Goal: Transaction & Acquisition: Purchase product/service

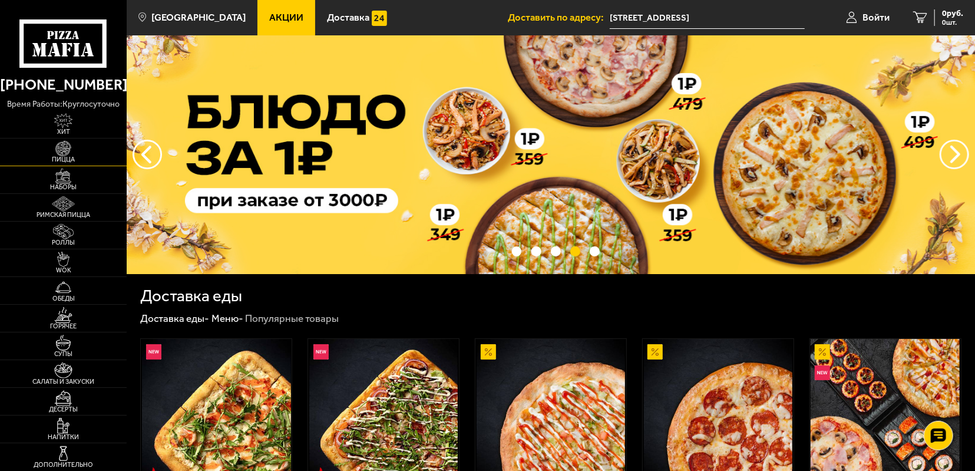
click at [70, 142] on img at bounding box center [63, 148] width 39 height 15
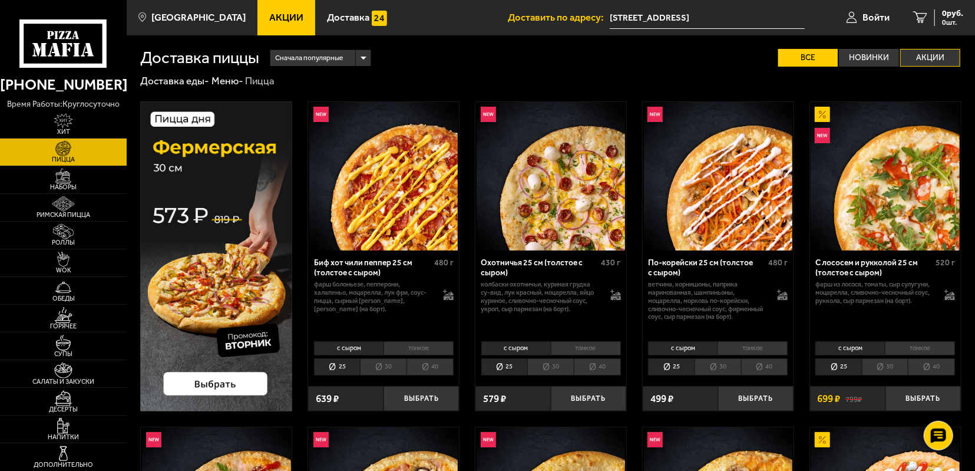
click at [928, 52] on label "Акции" at bounding box center [930, 58] width 60 height 18
click at [0, 0] on input "Акции" at bounding box center [0, 0] width 0 height 0
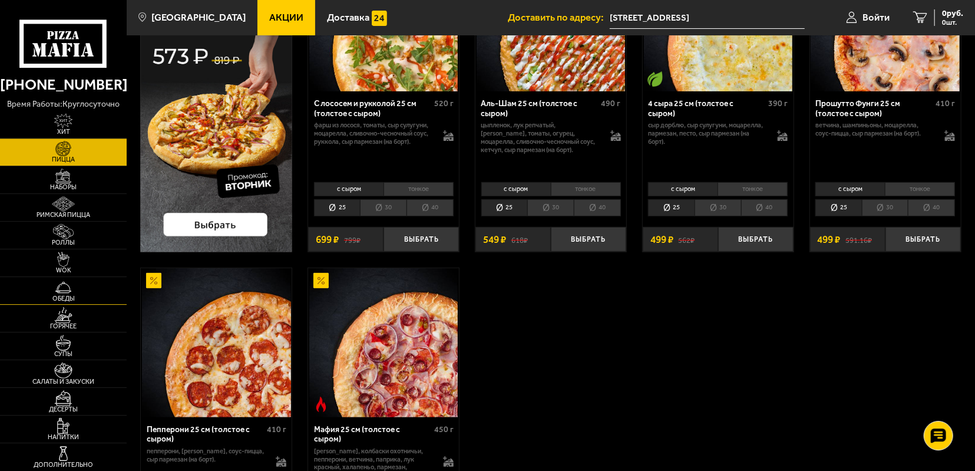
scroll to position [184, 0]
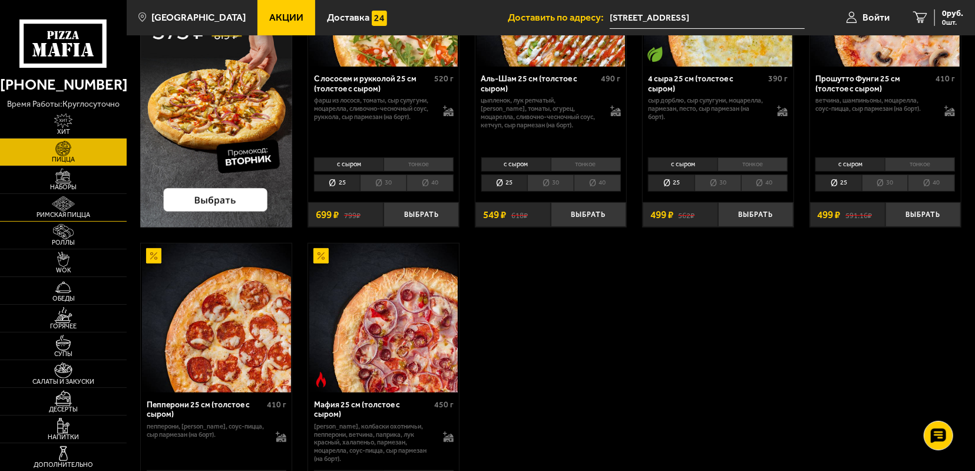
click at [70, 209] on img at bounding box center [63, 203] width 39 height 15
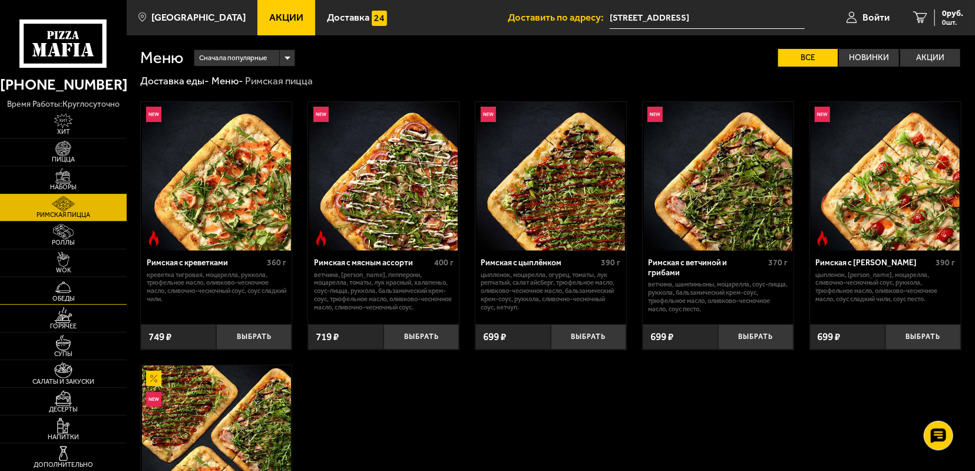
click at [70, 281] on img at bounding box center [63, 286] width 39 height 15
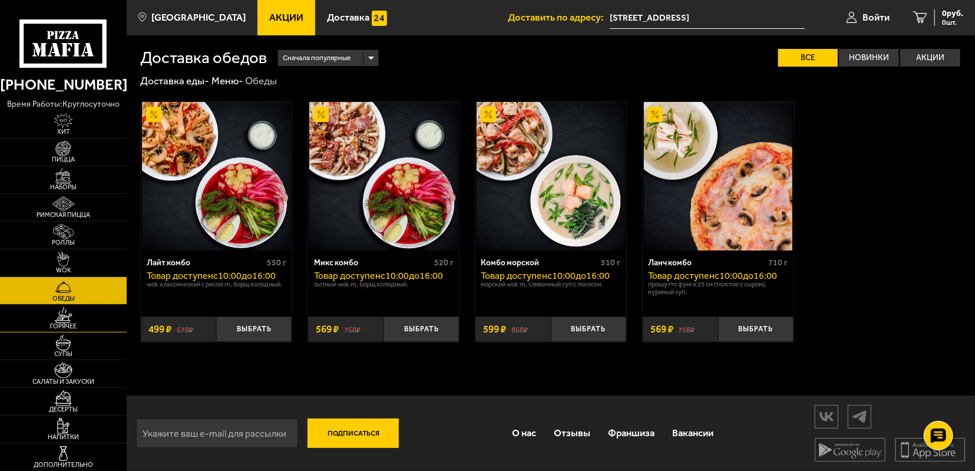
click at [72, 313] on img at bounding box center [63, 314] width 39 height 15
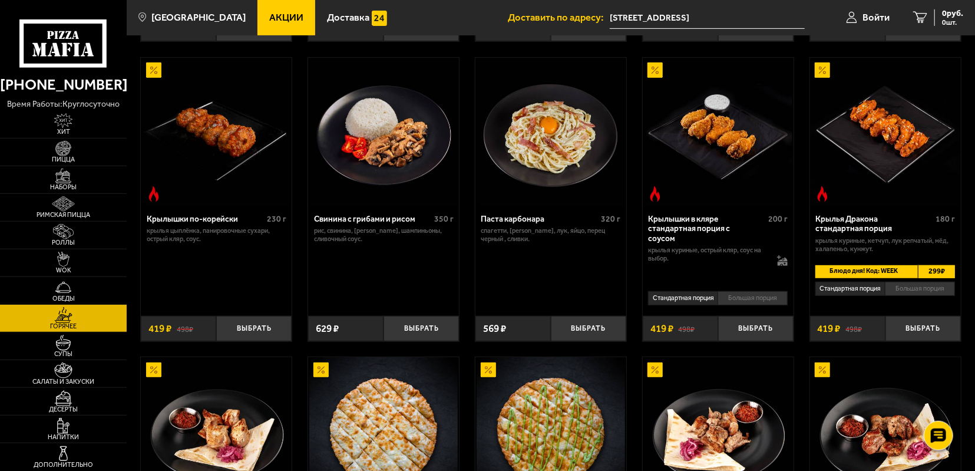
scroll to position [368, 0]
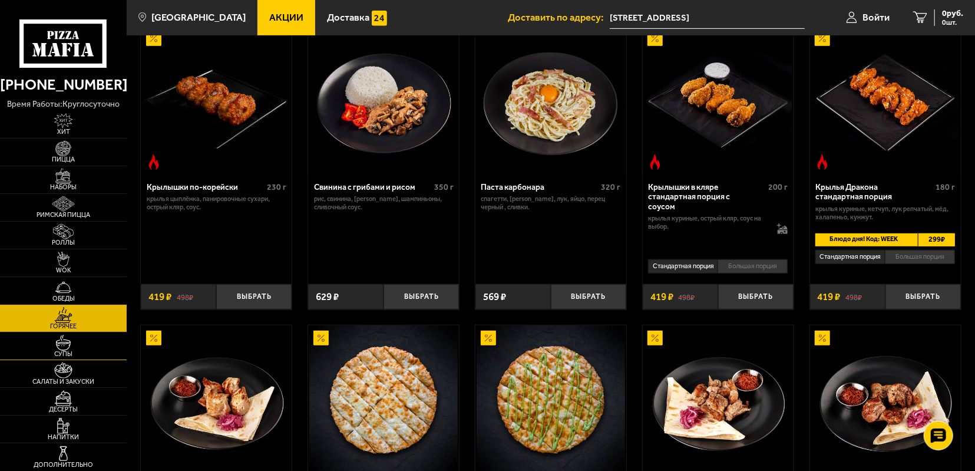
click at [71, 342] on img at bounding box center [63, 342] width 39 height 15
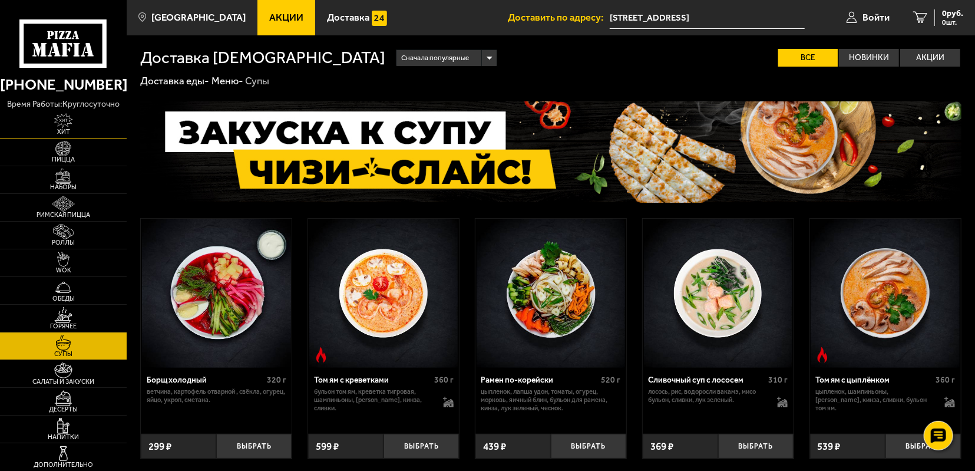
click at [62, 120] on img at bounding box center [63, 120] width 39 height 15
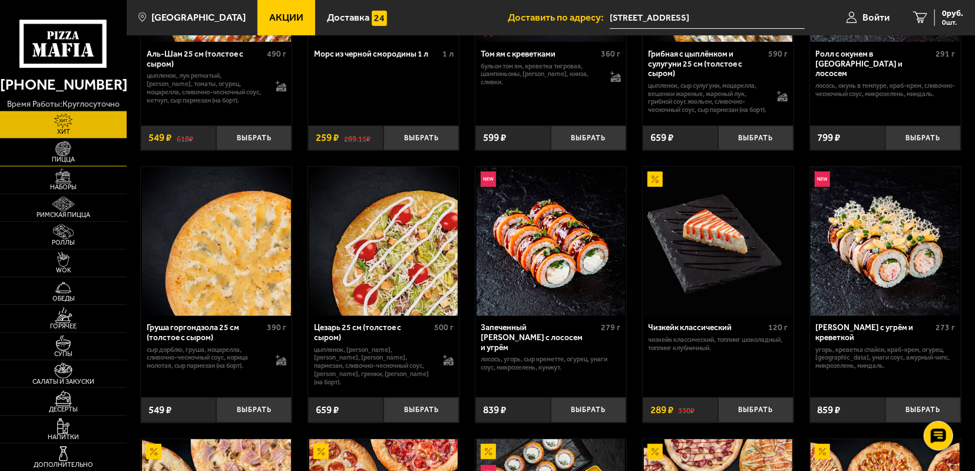
scroll to position [184, 0]
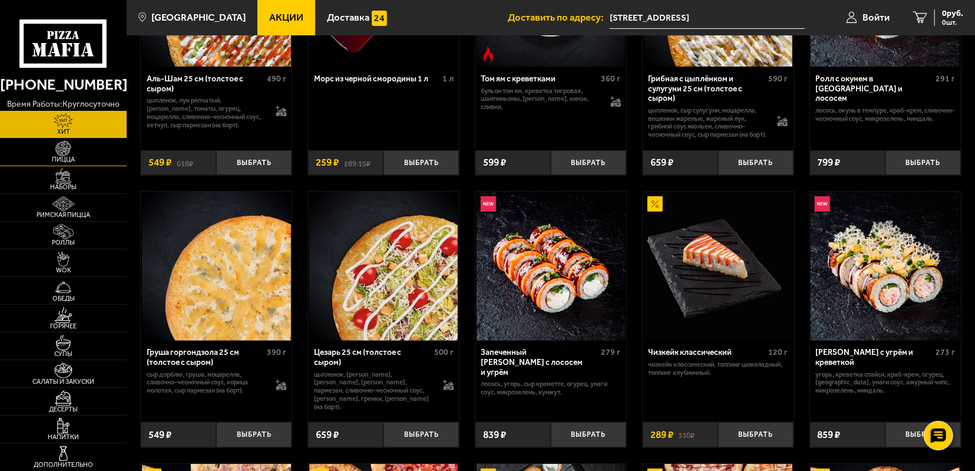
click at [64, 146] on img at bounding box center [63, 148] width 39 height 15
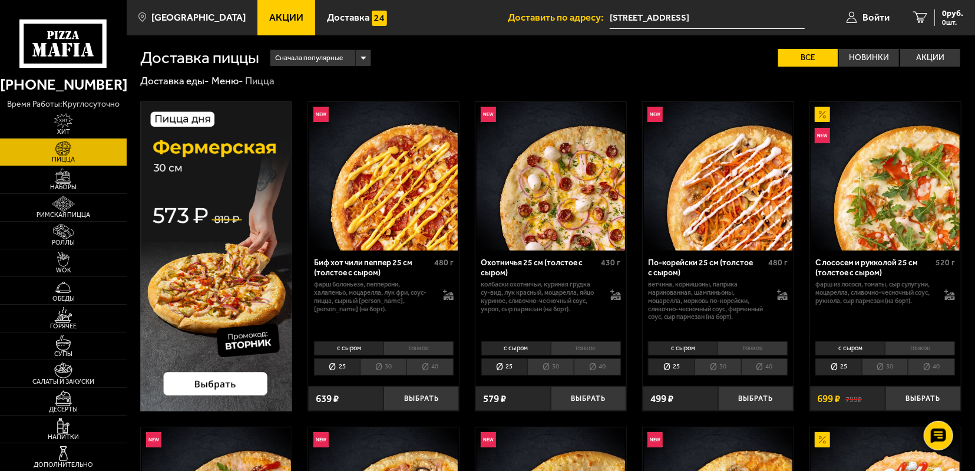
click at [558, 369] on li "30" at bounding box center [550, 366] width 47 height 17
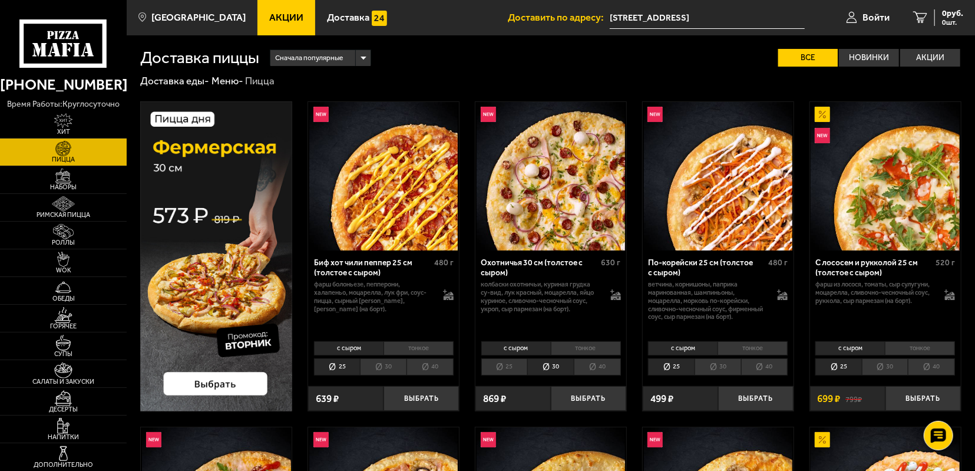
click at [511, 367] on li "25" at bounding box center [504, 366] width 47 height 17
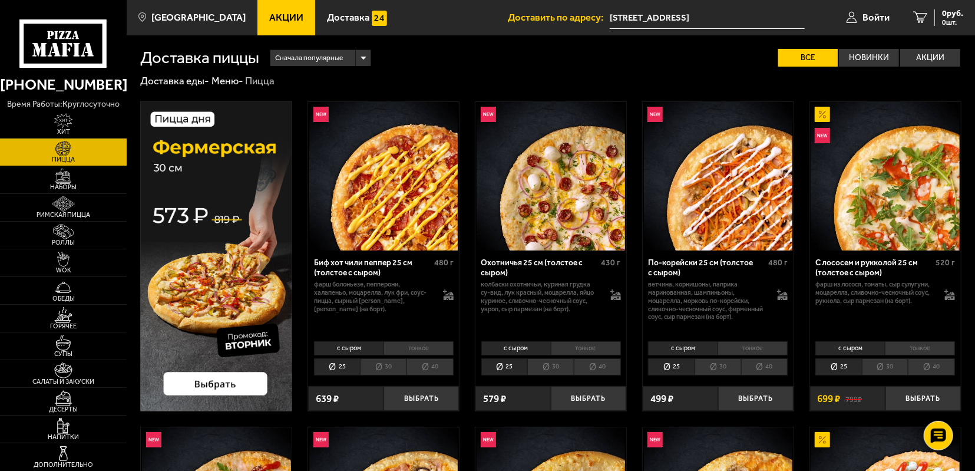
click at [544, 370] on li "30" at bounding box center [550, 366] width 47 height 17
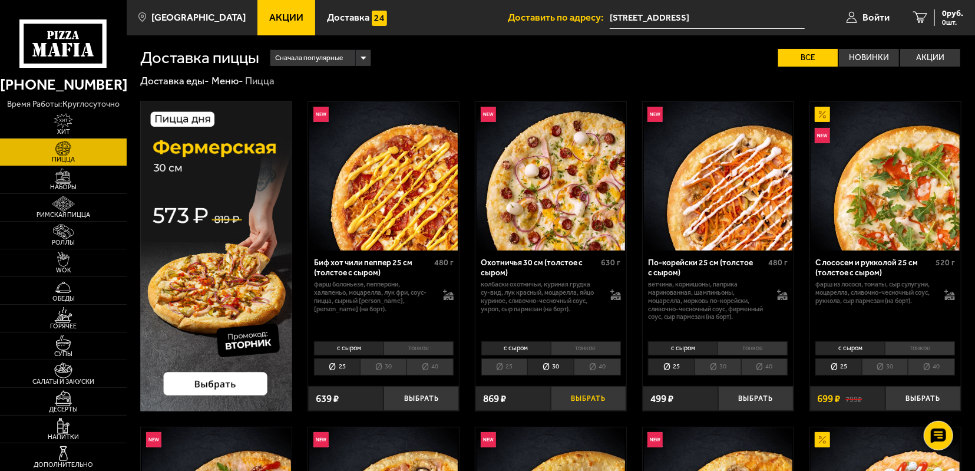
click at [582, 400] on button "Выбрать" at bounding box center [588, 398] width 75 height 25
click at [221, 377] on img at bounding box center [216, 256] width 152 height 310
click at [889, 369] on li "30" at bounding box center [885, 366] width 47 height 17
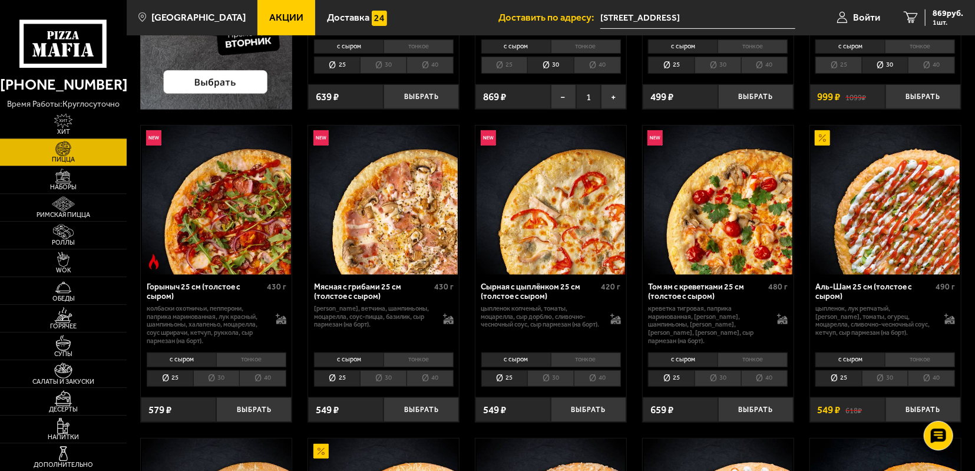
scroll to position [306, 0]
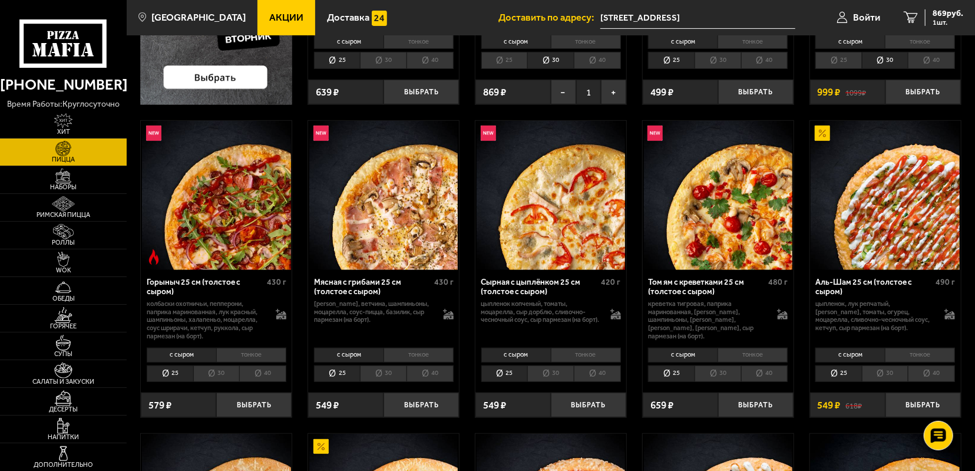
click at [717, 375] on li "30" at bounding box center [717, 373] width 47 height 17
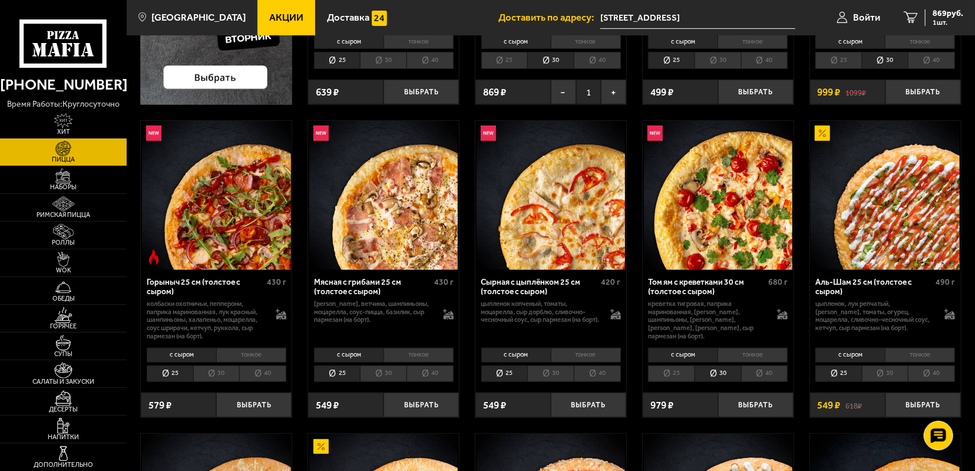
click at [681, 370] on li "25" at bounding box center [671, 373] width 47 height 17
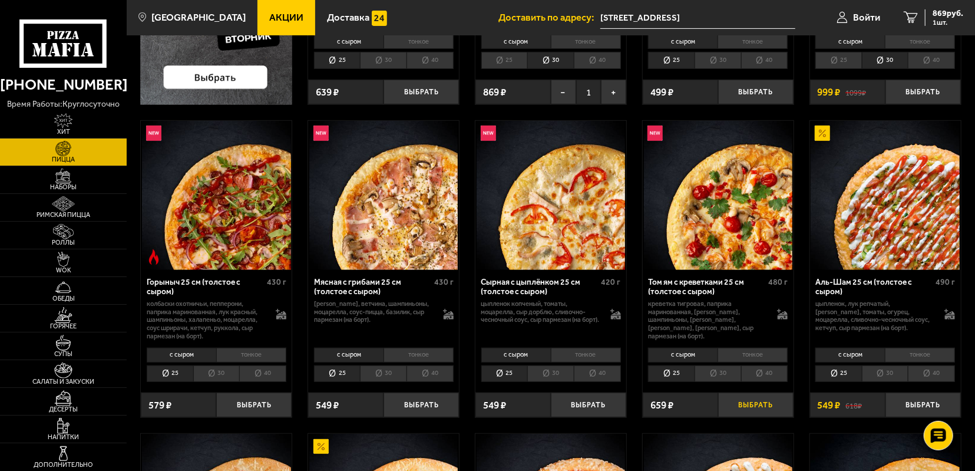
click at [759, 403] on button "Выбрать" at bounding box center [755, 404] width 75 height 25
click at [924, 405] on button "Выбрать" at bounding box center [922, 404] width 75 height 25
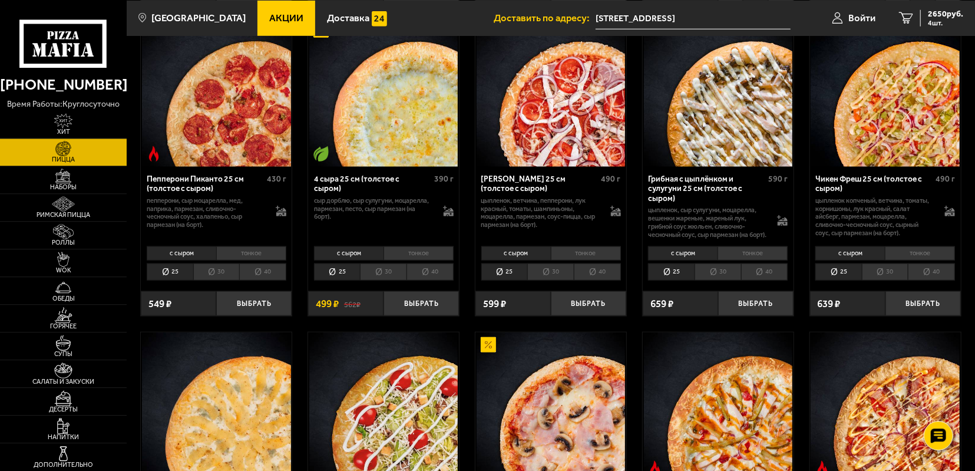
scroll to position [735, 0]
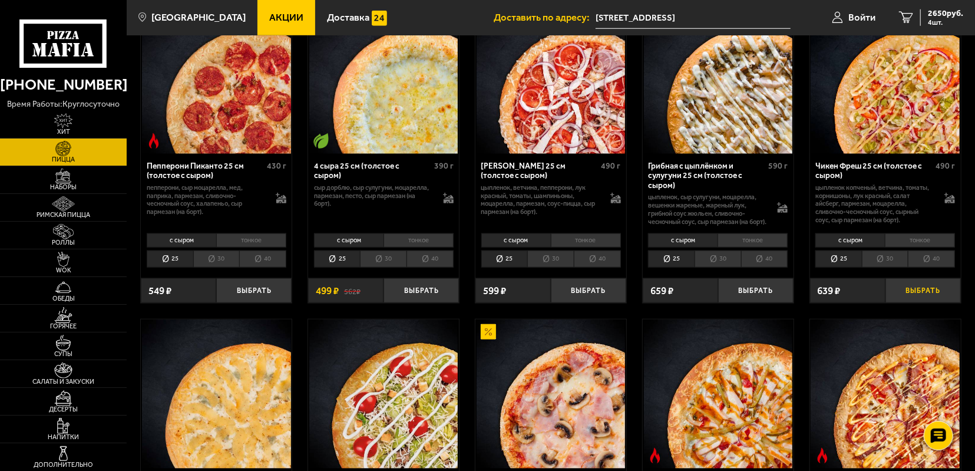
click at [915, 295] on button "Выбрать" at bounding box center [922, 290] width 75 height 25
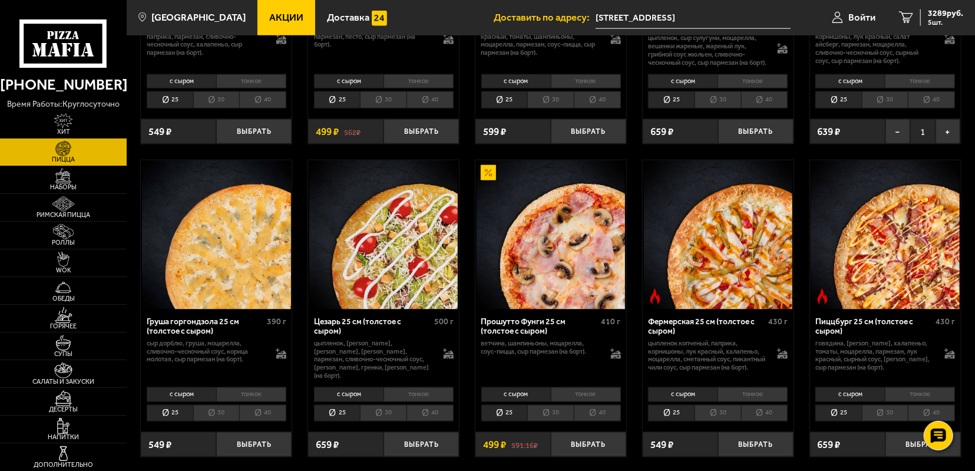
scroll to position [919, 0]
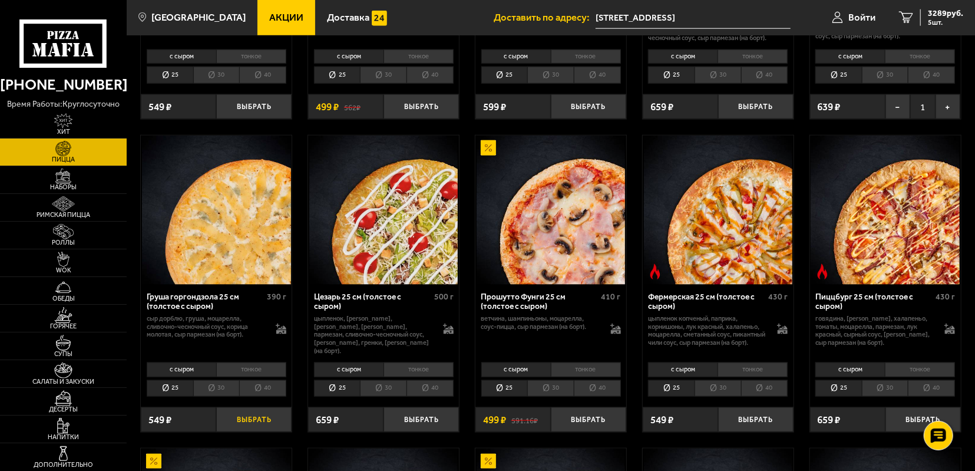
click at [267, 426] on button "Выбрать" at bounding box center [253, 419] width 75 height 25
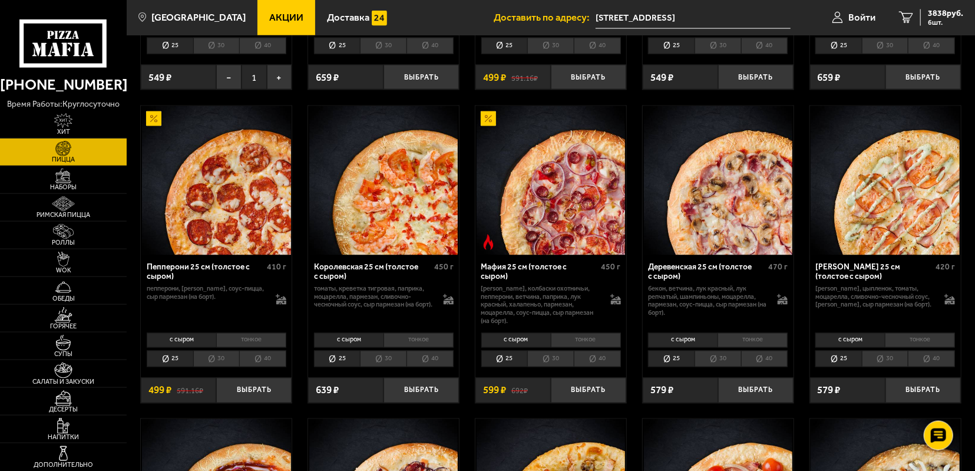
scroll to position [1286, 0]
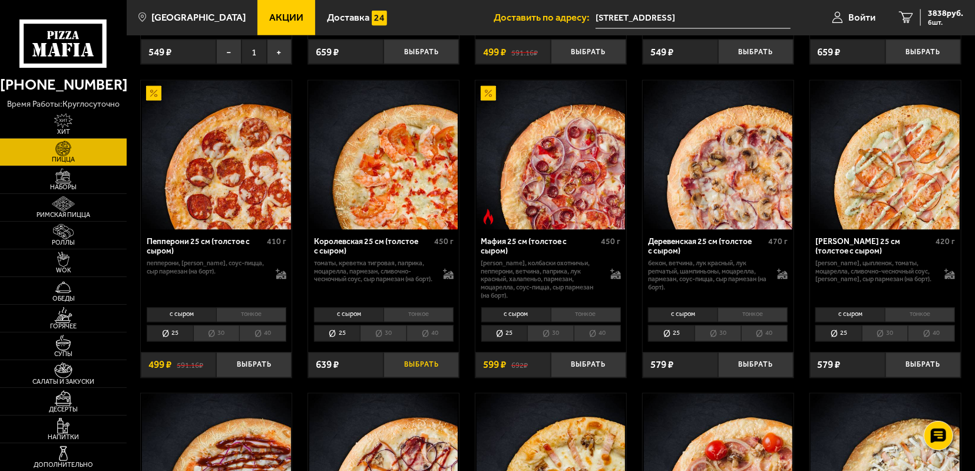
click at [429, 369] on button "Выбрать" at bounding box center [420, 364] width 75 height 25
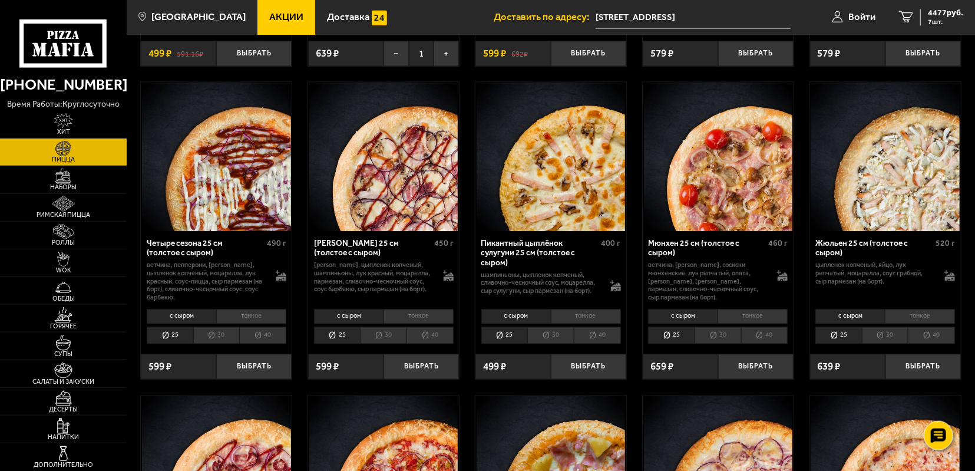
scroll to position [1593, 0]
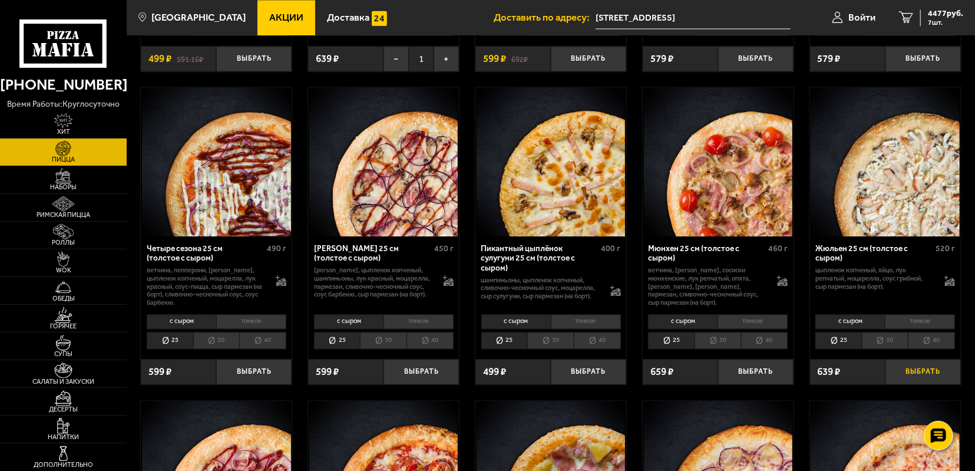
click at [923, 376] on button "Выбрать" at bounding box center [922, 371] width 75 height 25
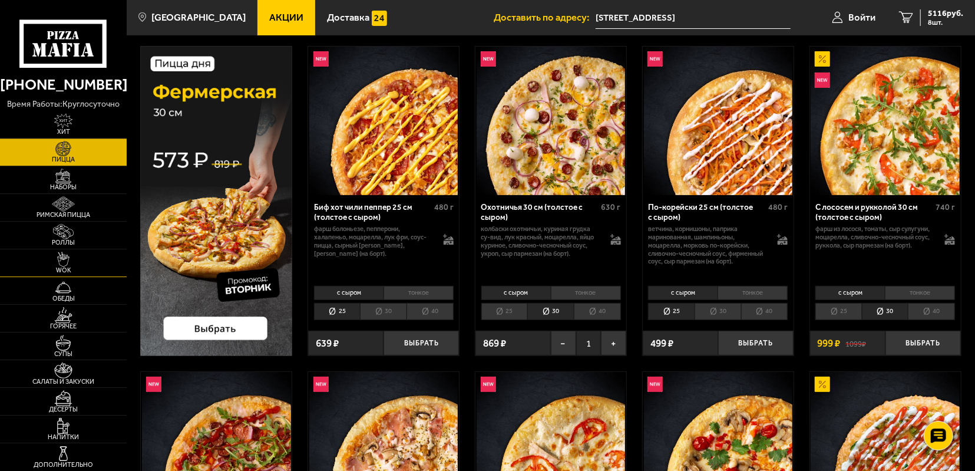
scroll to position [0, 0]
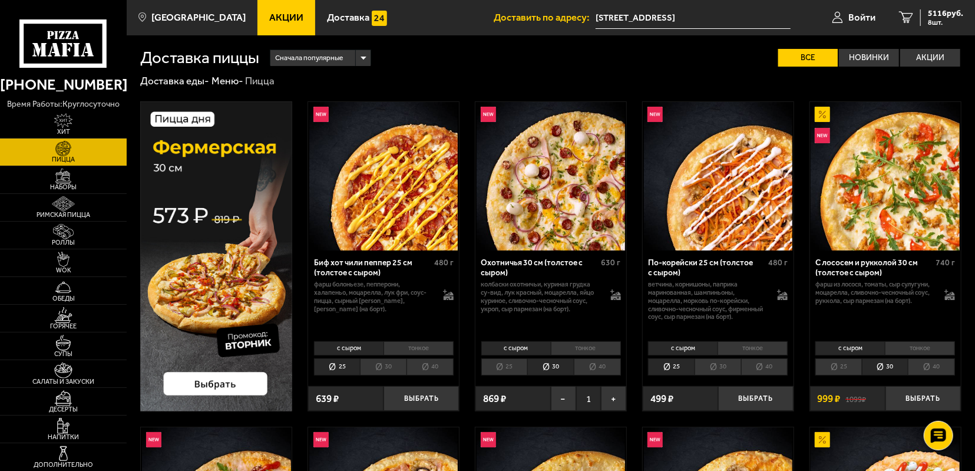
click at [269, 15] on span "Акции" at bounding box center [286, 18] width 34 height 10
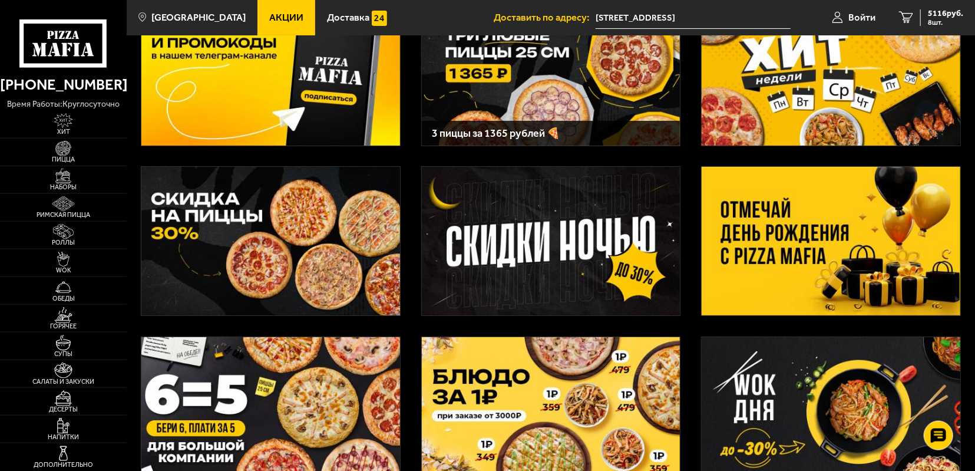
scroll to position [123, 0]
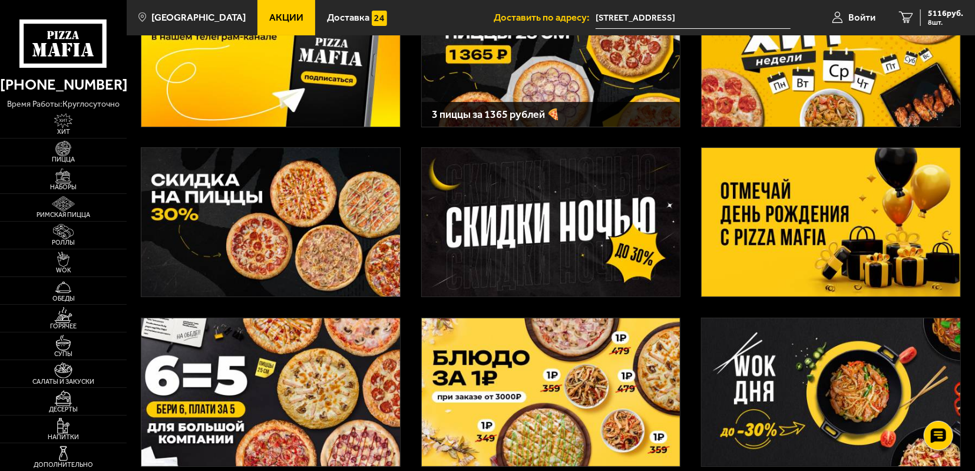
click at [811, 208] on img at bounding box center [831, 222] width 259 height 148
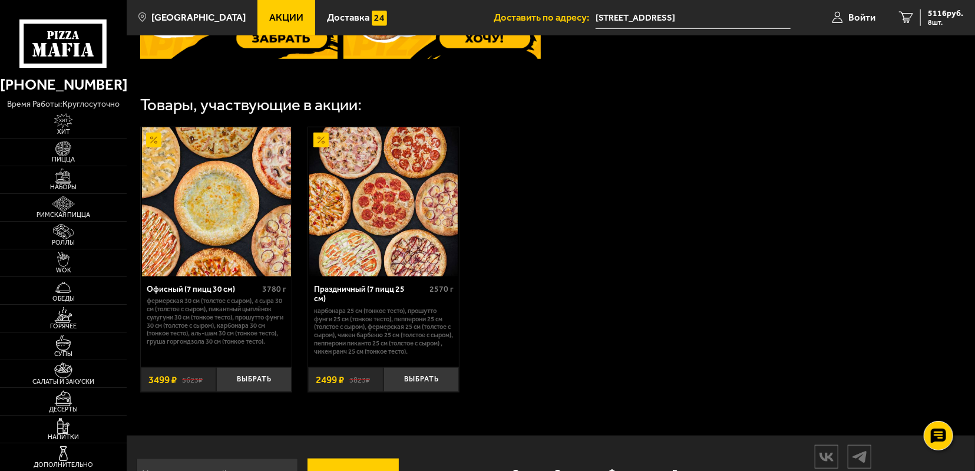
scroll to position [613, 0]
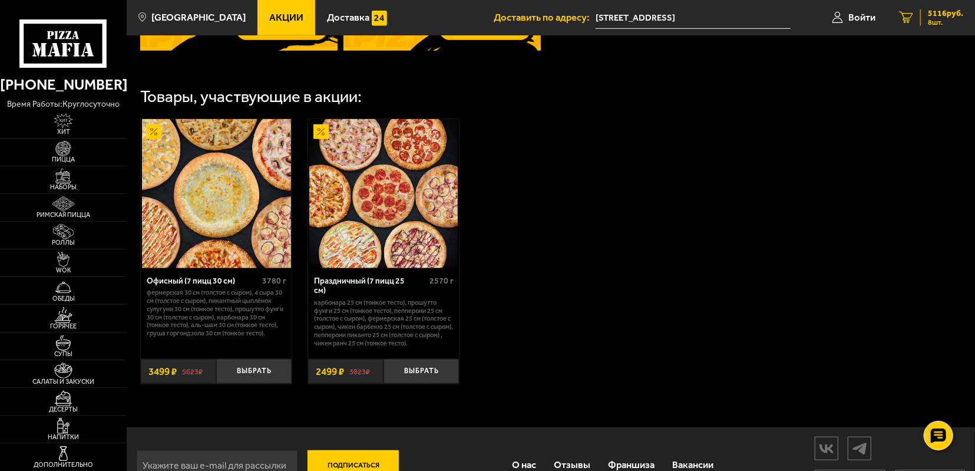
click at [923, 14] on div "5116 руб. 8 шт." at bounding box center [941, 17] width 43 height 16
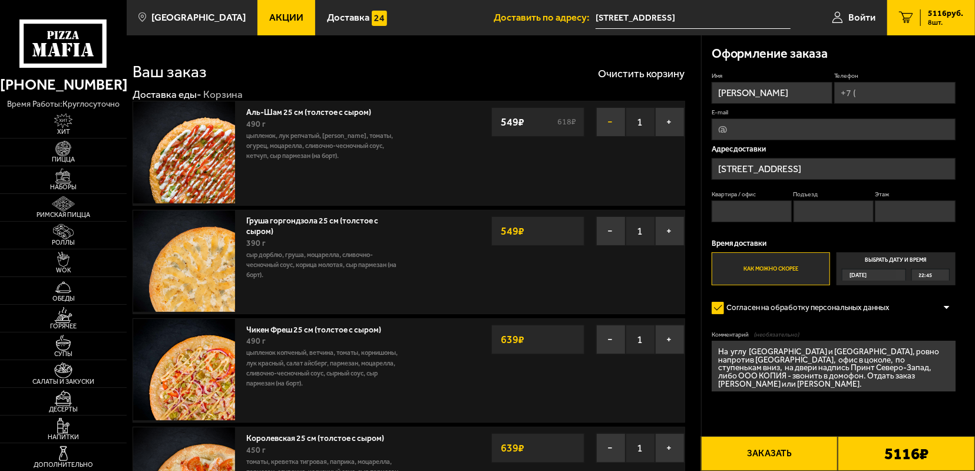
click at [610, 121] on button "−" at bounding box center [610, 121] width 29 height 29
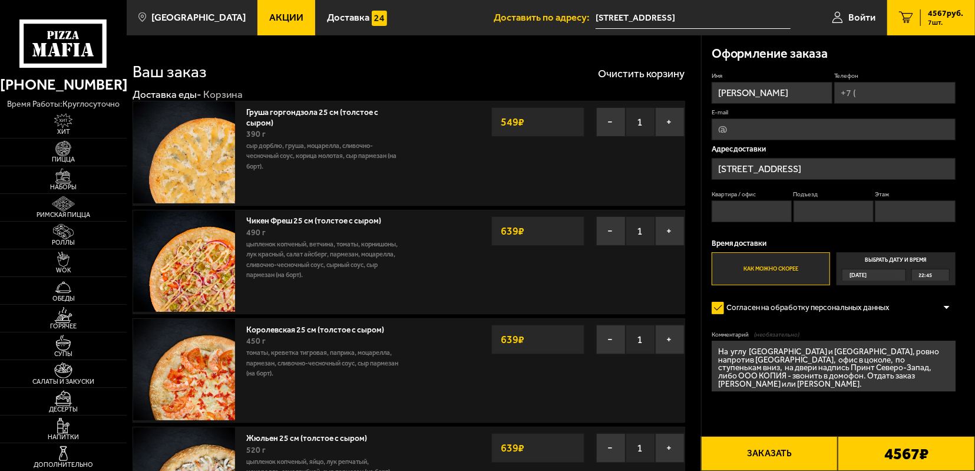
click at [610, 121] on button "−" at bounding box center [610, 121] width 29 height 29
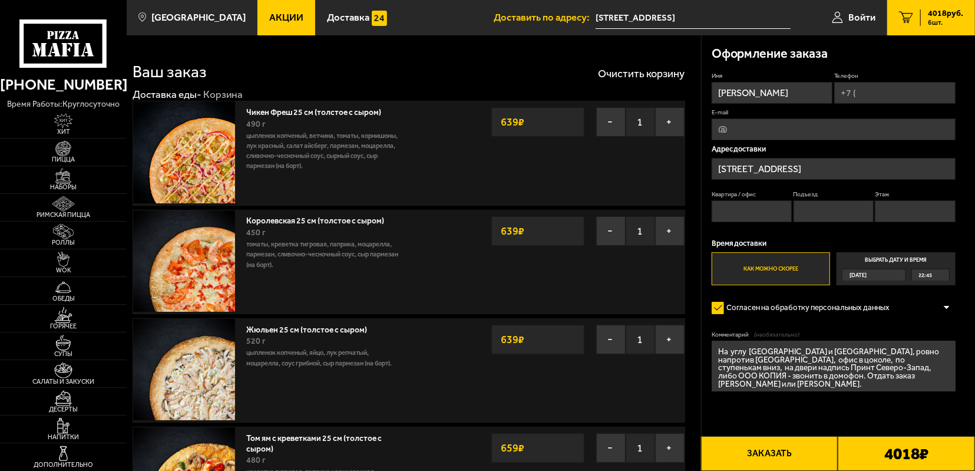
click at [610, 121] on button "−" at bounding box center [610, 121] width 29 height 29
click at [611, 120] on button "−" at bounding box center [610, 121] width 29 height 29
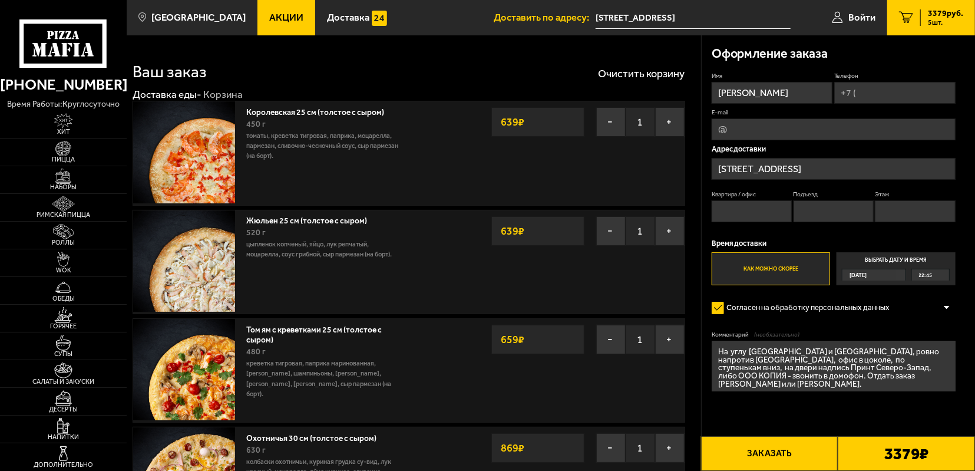
click at [611, 120] on button "−" at bounding box center [610, 121] width 29 height 29
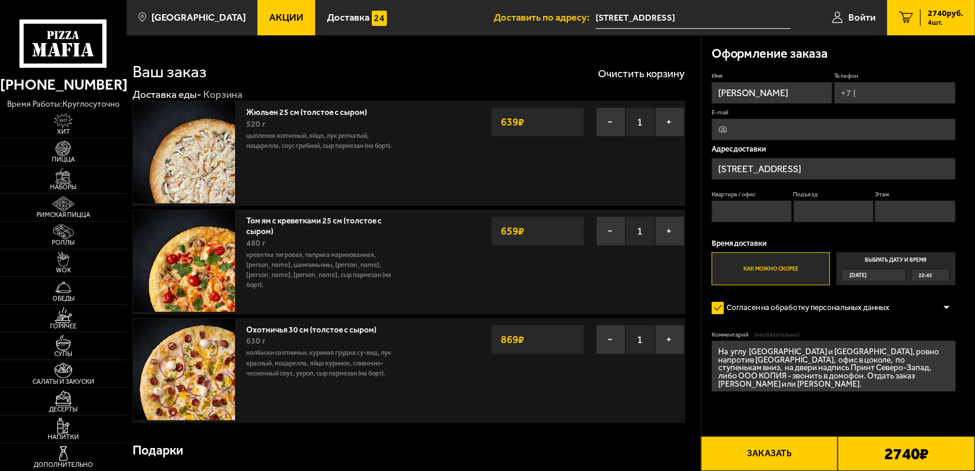
click at [611, 120] on button "−" at bounding box center [610, 121] width 29 height 29
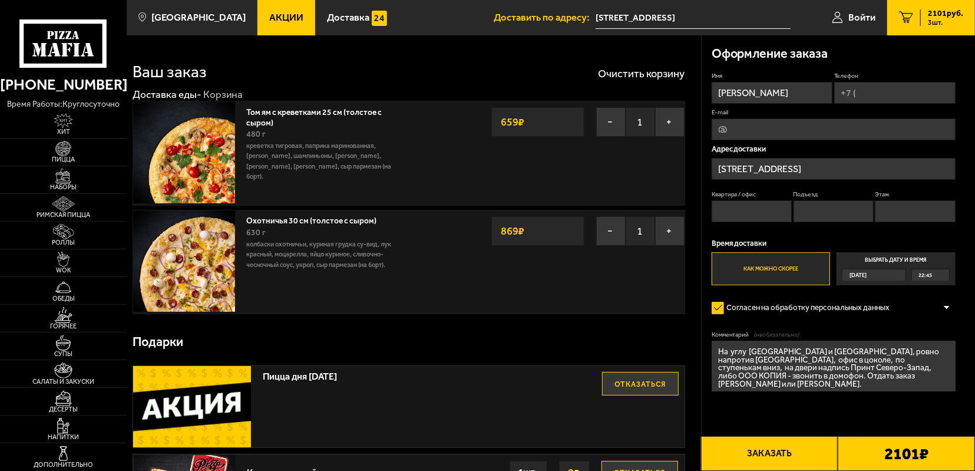
click at [611, 120] on button "−" at bounding box center [610, 121] width 29 height 29
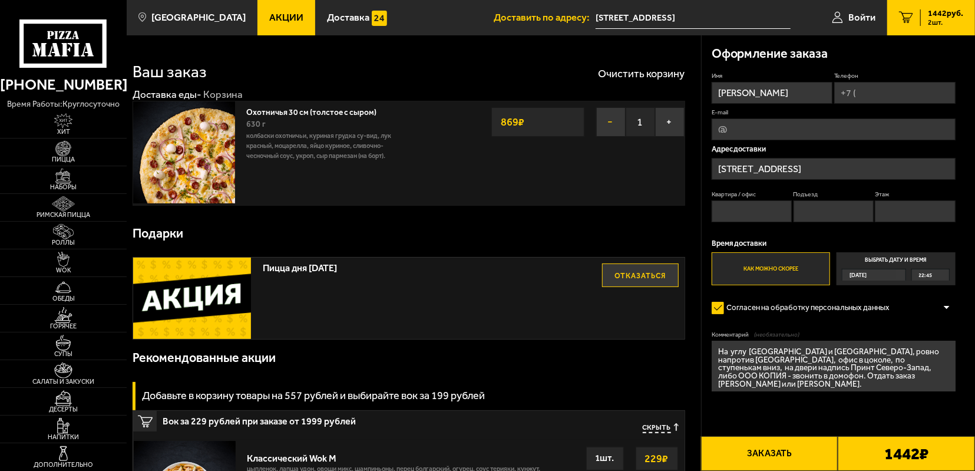
click at [613, 118] on button "−" at bounding box center [610, 121] width 29 height 29
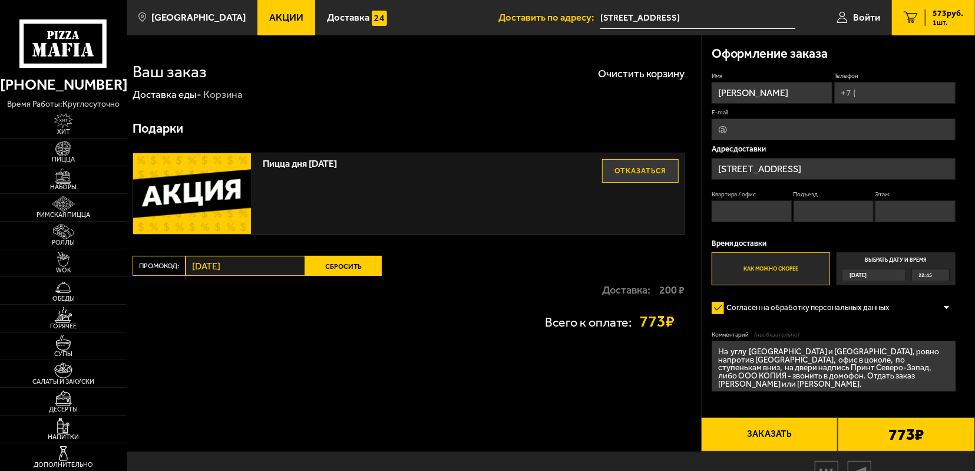
click at [266, 4] on link "Акции" at bounding box center [286, 17] width 58 height 35
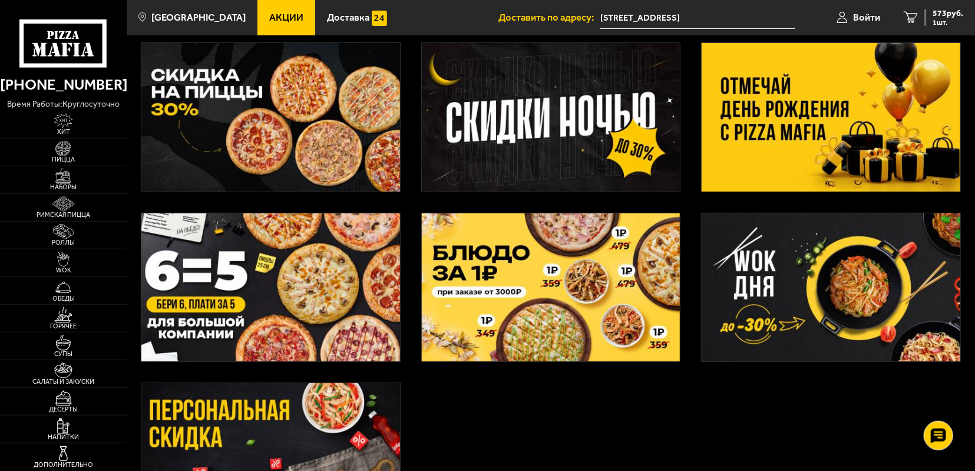
scroll to position [245, 0]
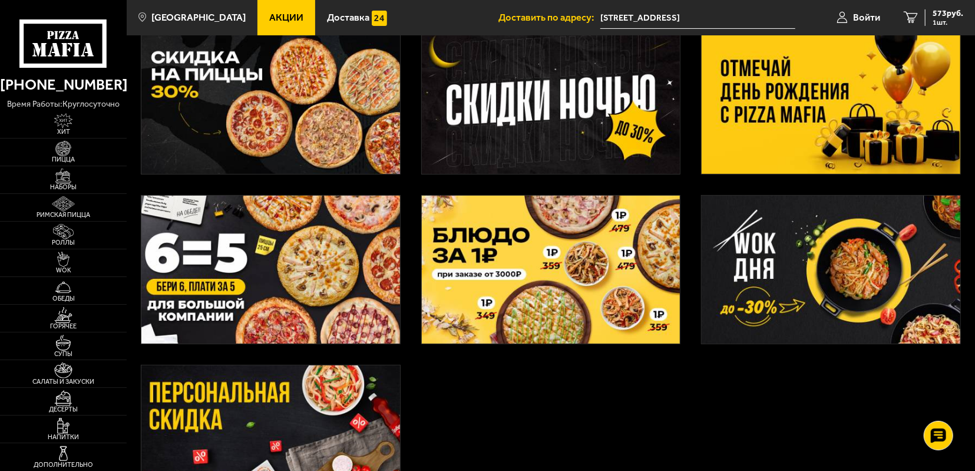
click at [297, 255] on img at bounding box center [270, 270] width 259 height 148
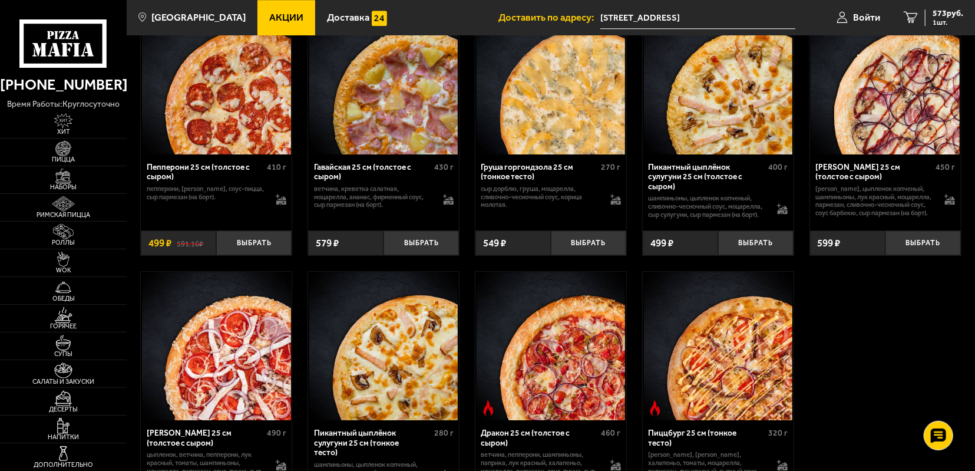
scroll to position [2205, 0]
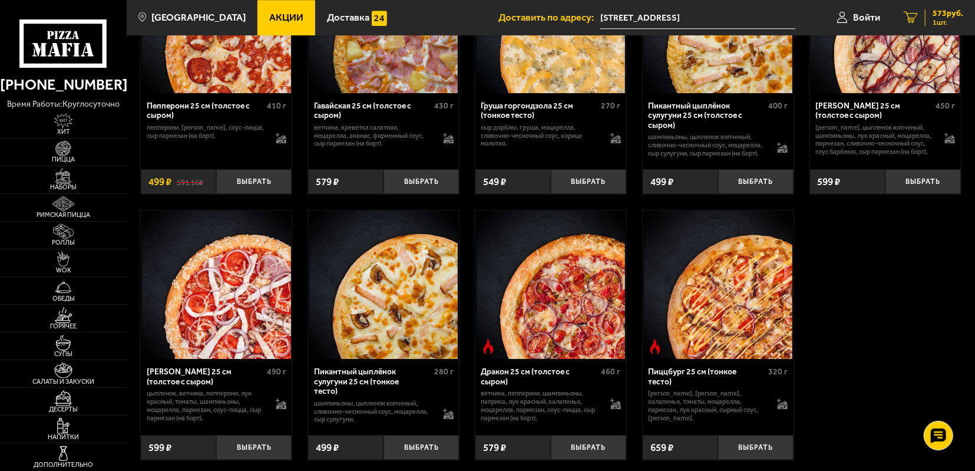
click at [951, 19] on span "1 шт." at bounding box center [947, 22] width 31 height 7
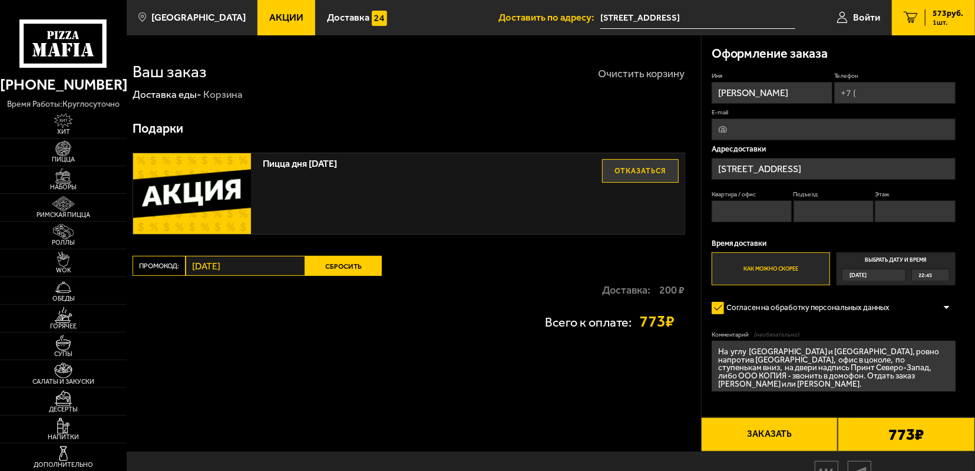
click at [643, 71] on button "Очистить корзину" at bounding box center [641, 73] width 87 height 11
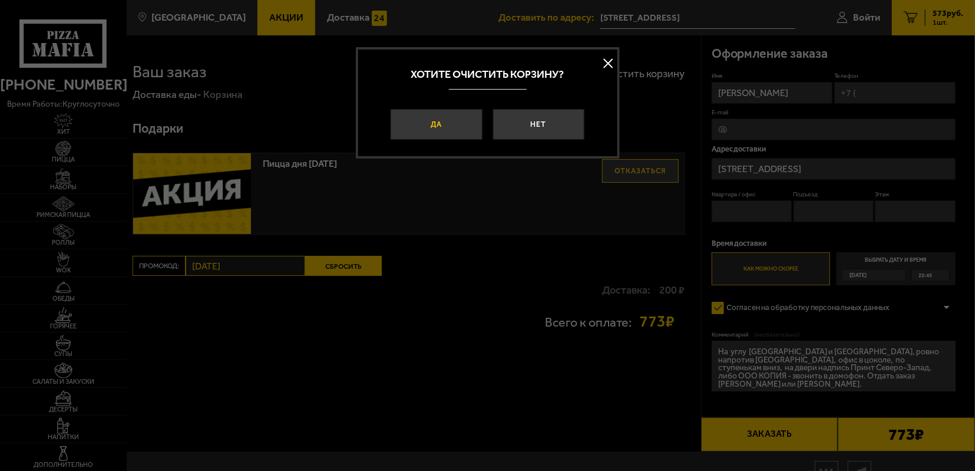
click at [444, 122] on button "Да" at bounding box center [436, 124] width 91 height 31
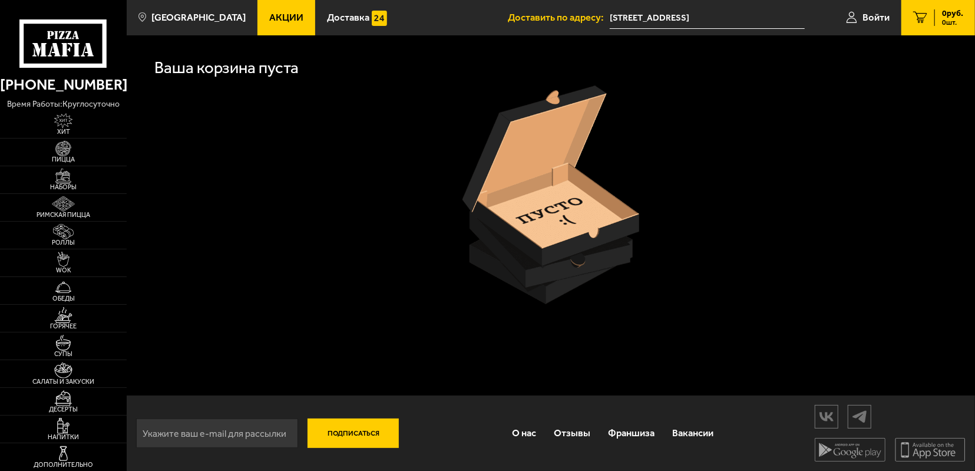
click at [267, 30] on link "Акции" at bounding box center [286, 17] width 58 height 35
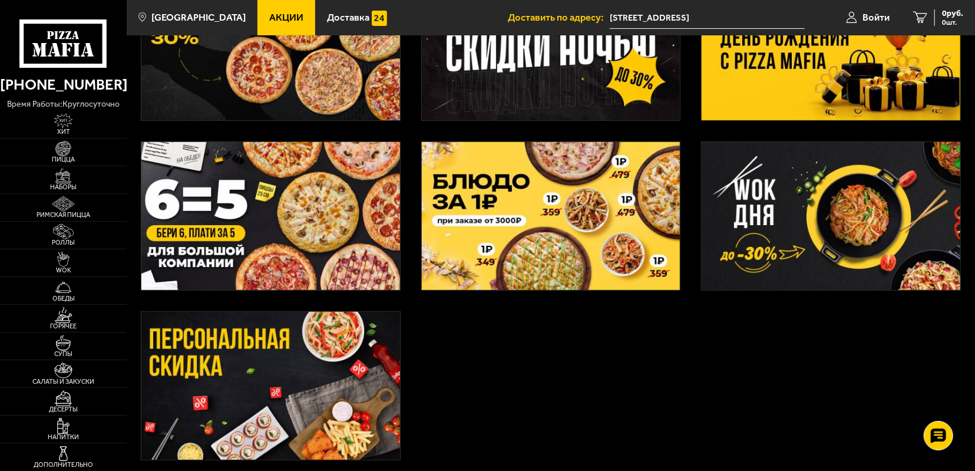
scroll to position [306, 0]
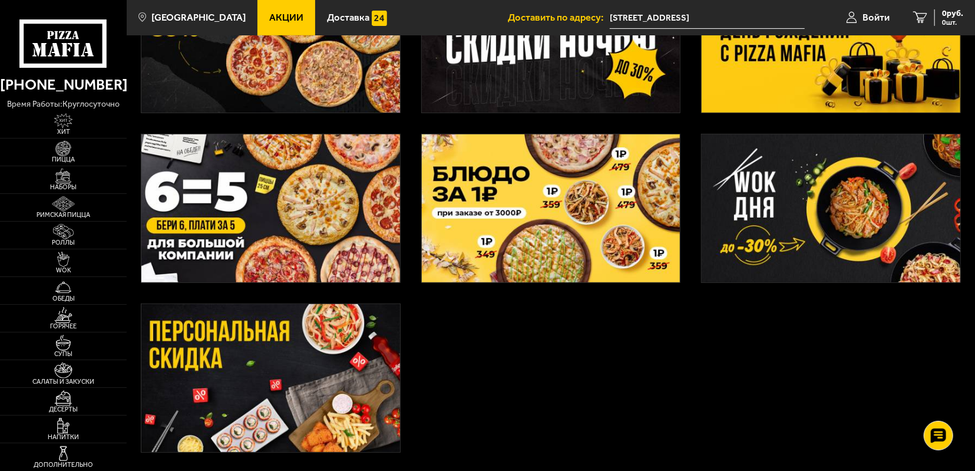
click at [799, 68] on img at bounding box center [831, 38] width 259 height 148
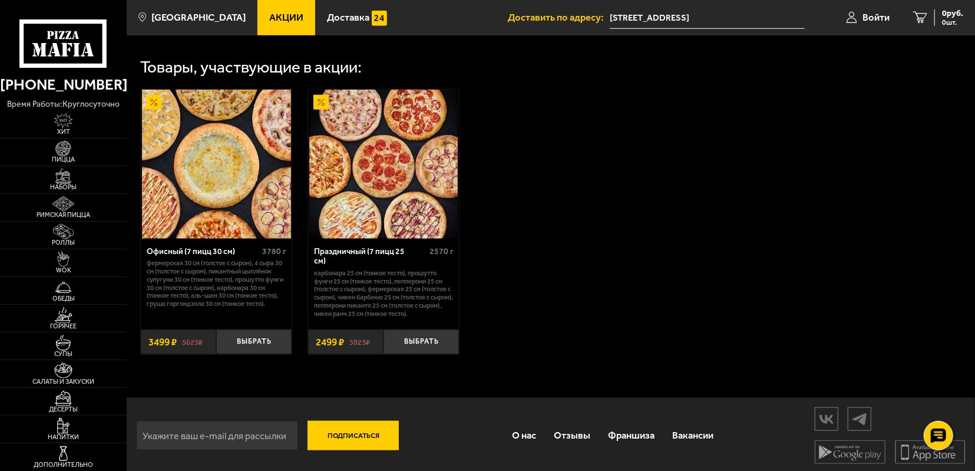
scroll to position [645, 0]
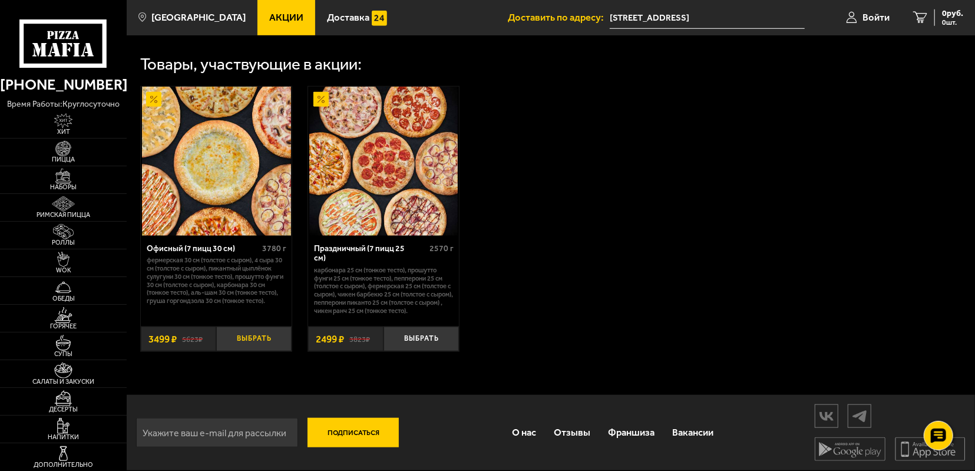
click at [275, 346] on button "Выбрать" at bounding box center [253, 338] width 75 height 25
click at [929, 17] on span "3499 руб." at bounding box center [945, 13] width 35 height 8
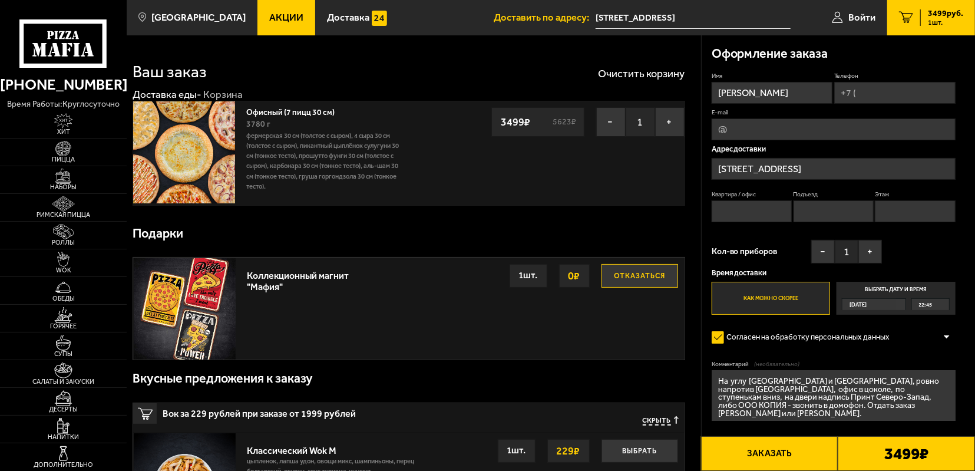
click at [215, 156] on img at bounding box center [183, 151] width 101 height 101
click at [903, 98] on input "Телефон" at bounding box center [894, 93] width 121 height 22
click at [900, 96] on input "Телефон" at bounding box center [894, 93] width 121 height 22
type input "[PHONE_NUMBER]"
click at [783, 129] on input "E-mail" at bounding box center [834, 130] width 244 height 22
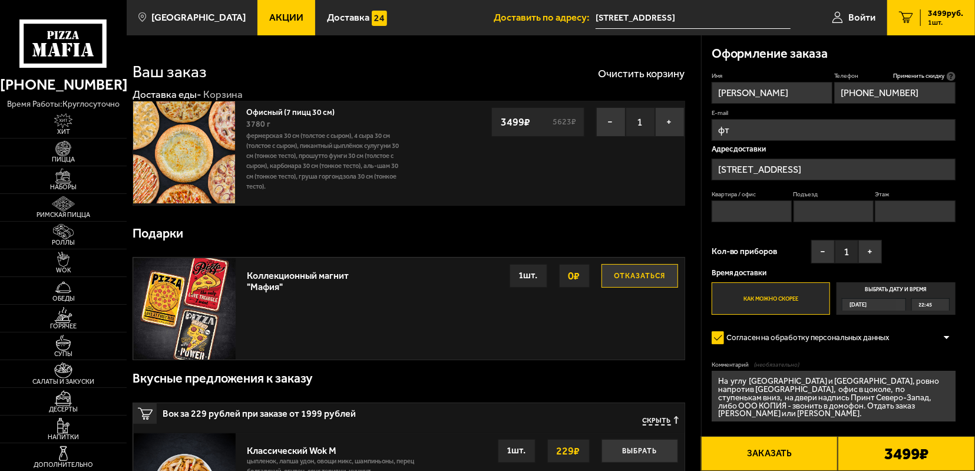
type input "ф"
type input "[PERSON_NAME][EMAIL_ADDRESS][DOMAIN_NAME]"
click at [735, 217] on input "Квартира / офис" at bounding box center [752, 211] width 80 height 22
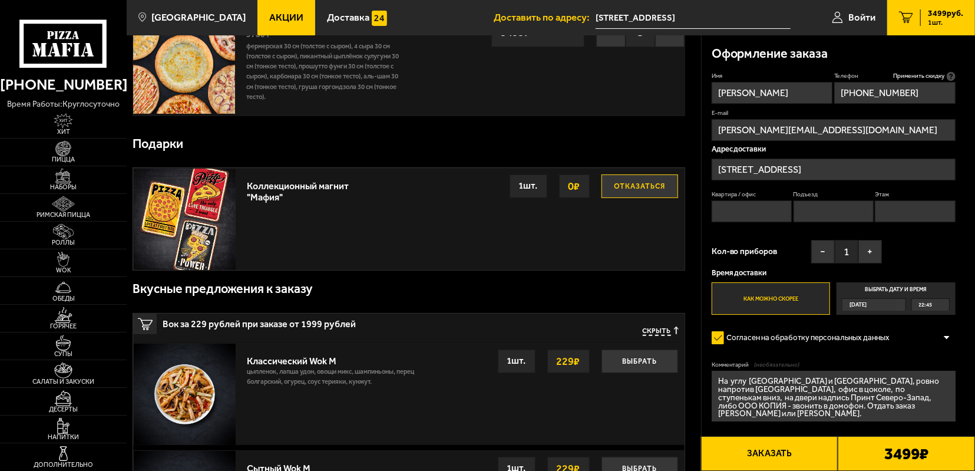
scroll to position [98, 0]
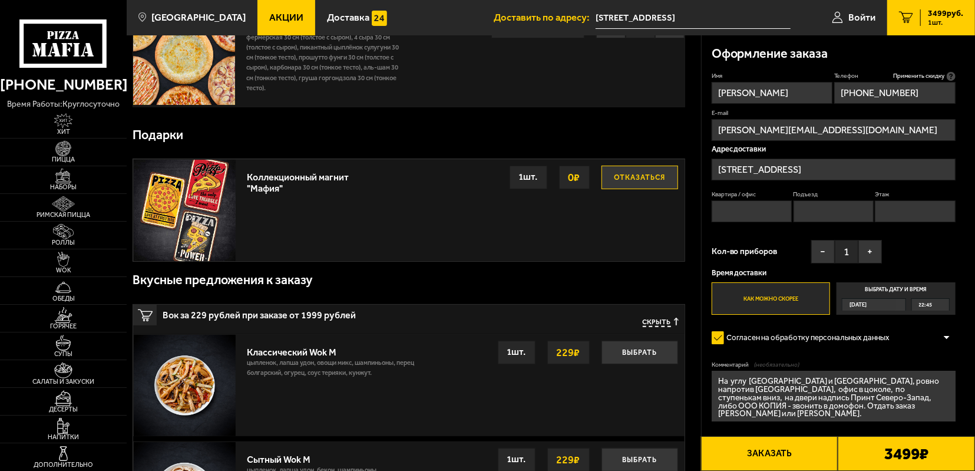
click at [855, 406] on textarea "На углу [GEOGRAPHIC_DATA] и [GEOGRAPHIC_DATA], ровно напротив [GEOGRAPHIC_DATA]…" at bounding box center [834, 395] width 244 height 51
type textarea "На углу [GEOGRAPHIC_DATA] и [GEOGRAPHIC_DATA], ровно напротив [GEOGRAPHIC_DATA]…"
click at [911, 216] on input "Этаж" at bounding box center [915, 211] width 80 height 22
type input "цоколь"
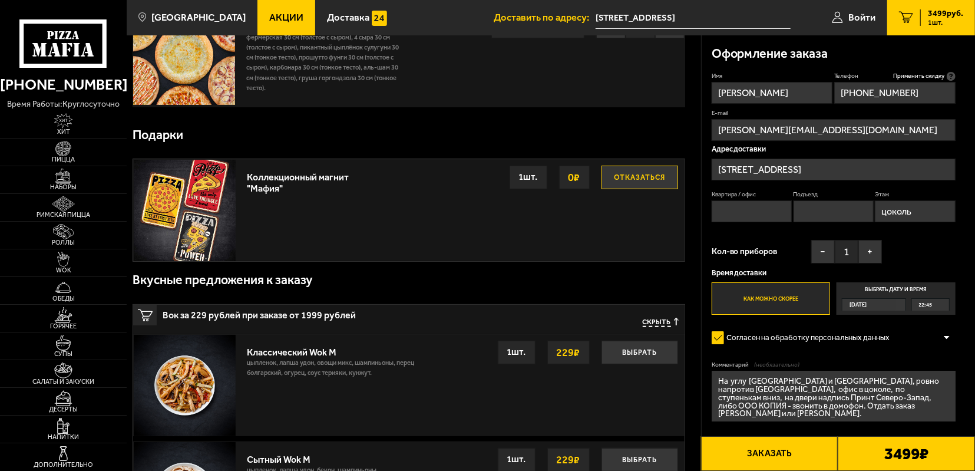
click at [767, 210] on input "Квартира / офис" at bounding box center [752, 211] width 80 height 22
type input "1Н"
click at [875, 306] on div "[DATE]" at bounding box center [869, 305] width 54 height 12
click at [0, 0] on input "Выбрать дату и время [DATE] 22:45" at bounding box center [0, 0] width 0 height 0
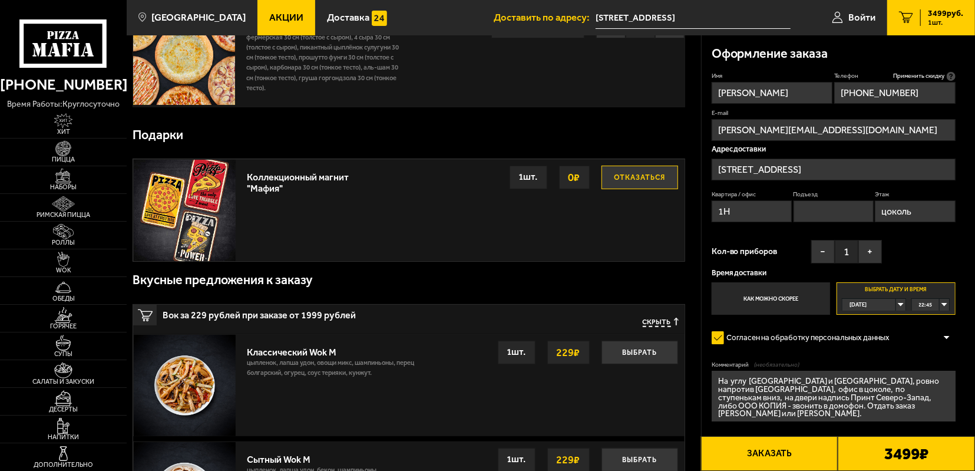
click at [896, 304] on div "[DATE]" at bounding box center [869, 305] width 54 height 12
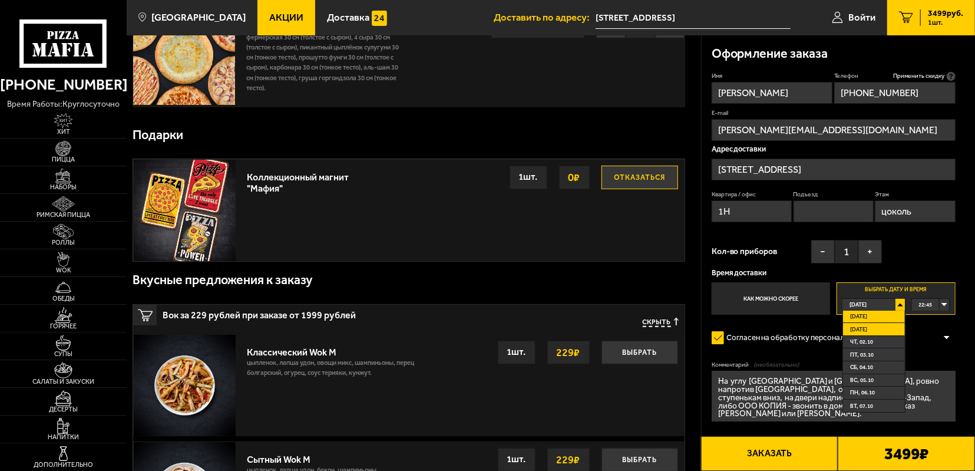
click at [882, 328] on li "[DATE]" at bounding box center [874, 329] width 62 height 13
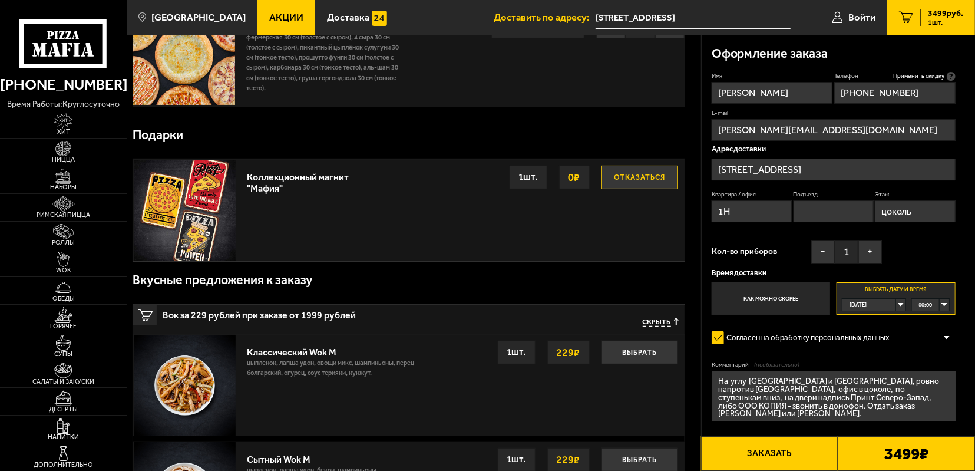
click at [944, 307] on div "00:00" at bounding box center [930, 305] width 37 height 12
click at [932, 392] on span "08:30" at bounding box center [926, 388] width 14 height 12
click at [943, 301] on div "08:30" at bounding box center [930, 305] width 37 height 12
click at [931, 401] on span "08:45" at bounding box center [926, 400] width 14 height 12
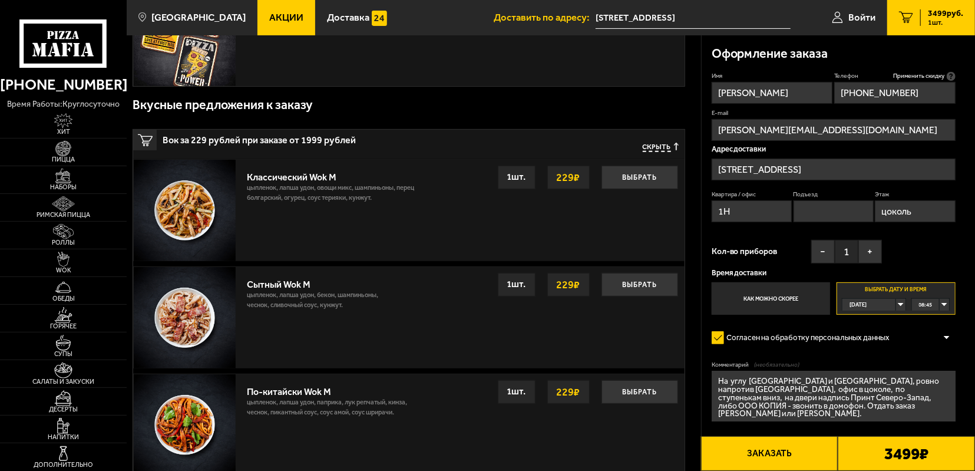
scroll to position [282, 0]
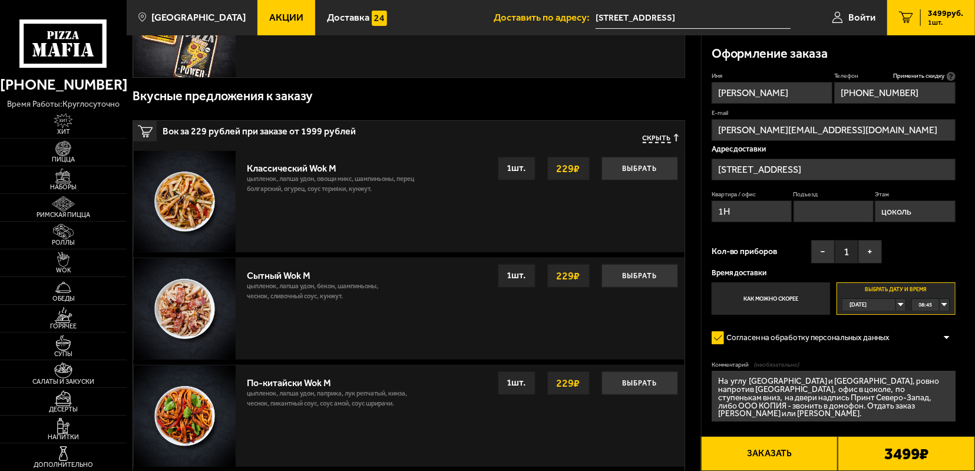
click at [779, 453] on button "Заказать" at bounding box center [769, 453] width 137 height 35
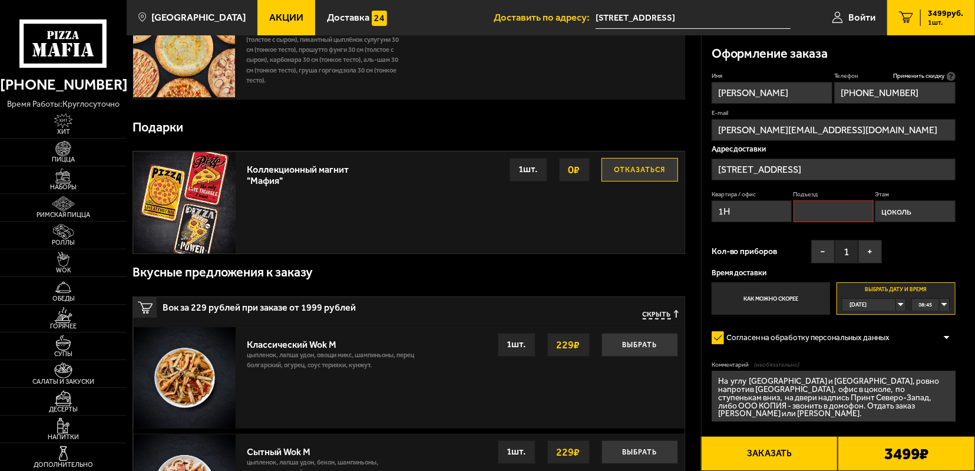
scroll to position [100, 0]
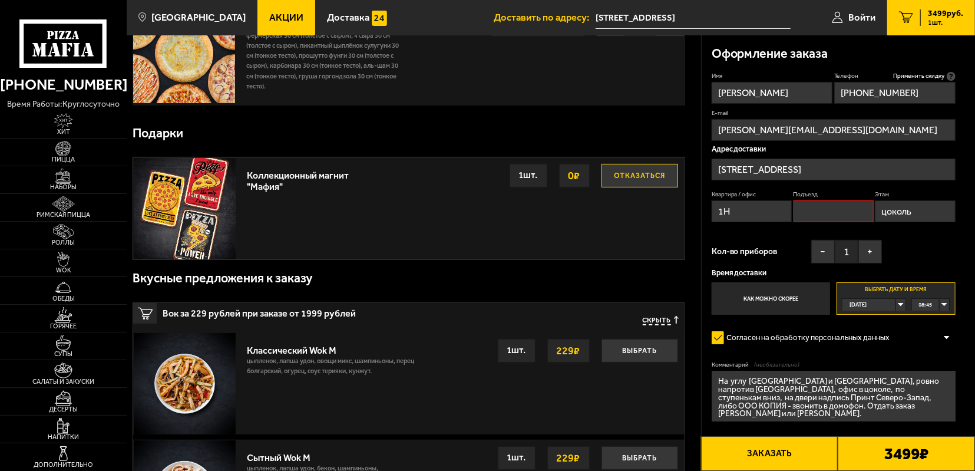
click at [637, 174] on button "Отказаться" at bounding box center [639, 176] width 77 height 24
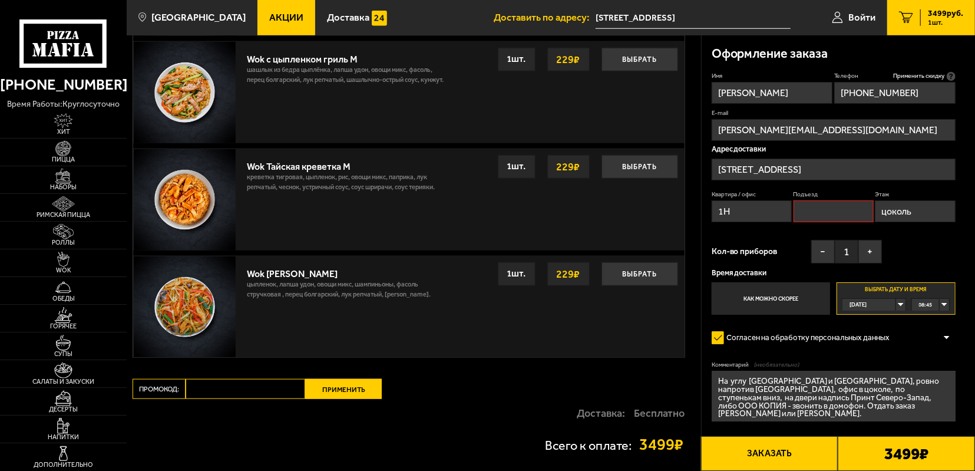
scroll to position [818, 0]
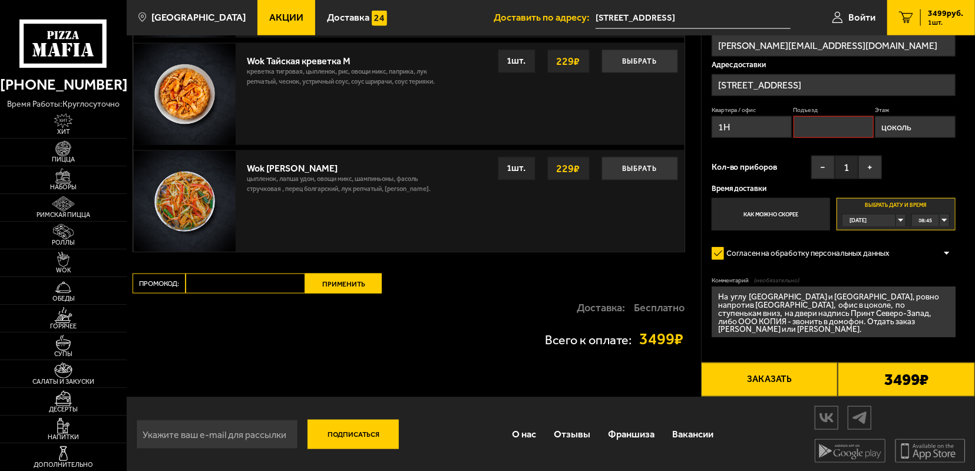
click at [799, 378] on button "Заказать" at bounding box center [769, 379] width 137 height 35
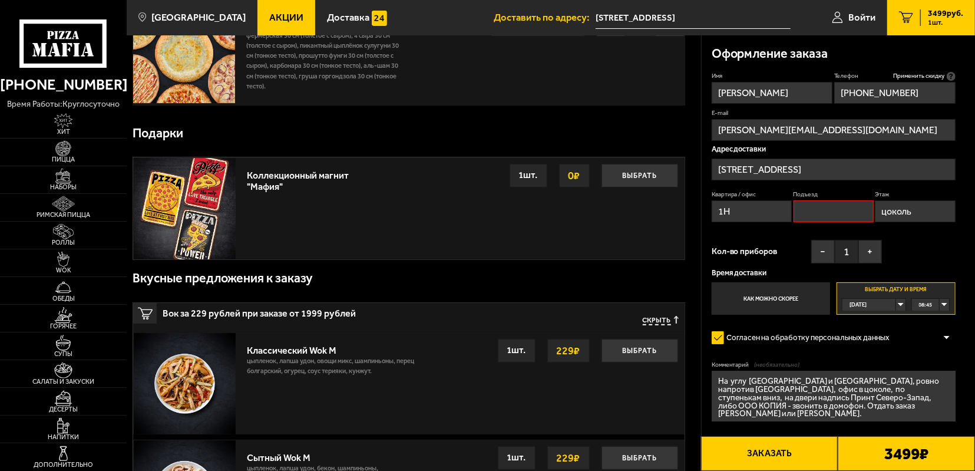
scroll to position [0, 0]
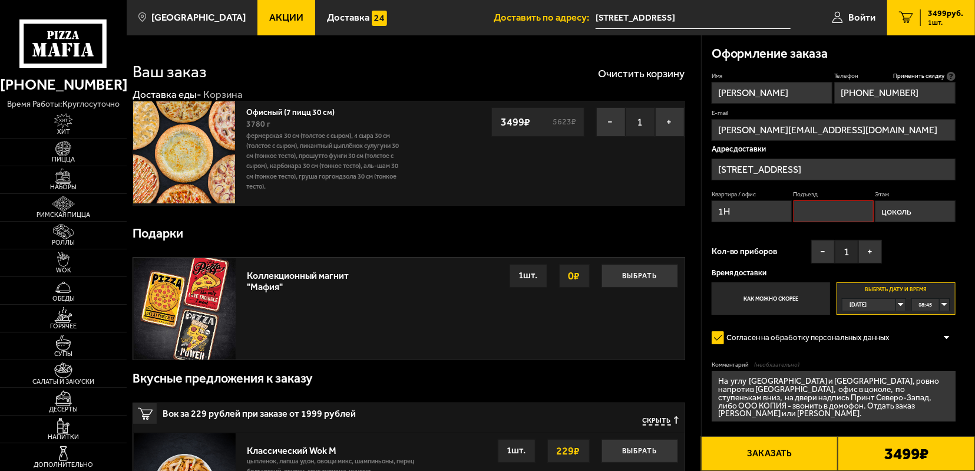
click at [821, 210] on input "Подъезд" at bounding box center [833, 211] width 80 height 22
type input "1"
type input "0"
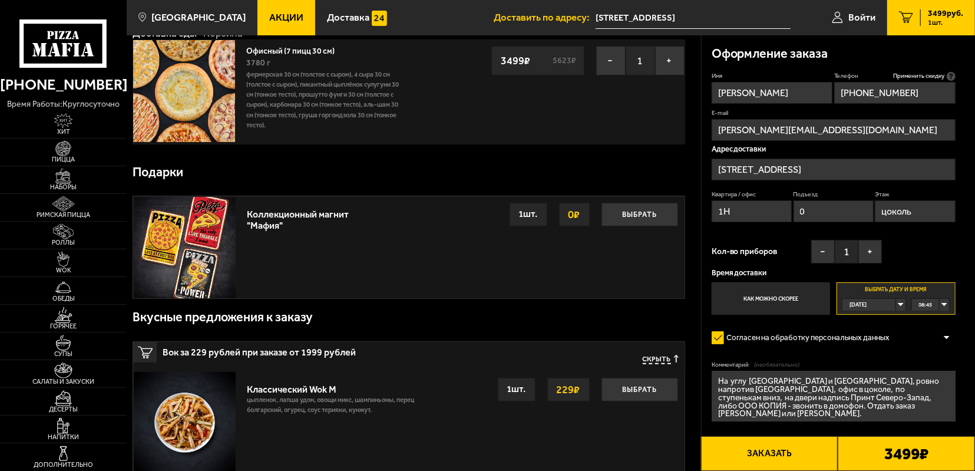
click at [778, 453] on button "Заказать" at bounding box center [769, 453] width 137 height 35
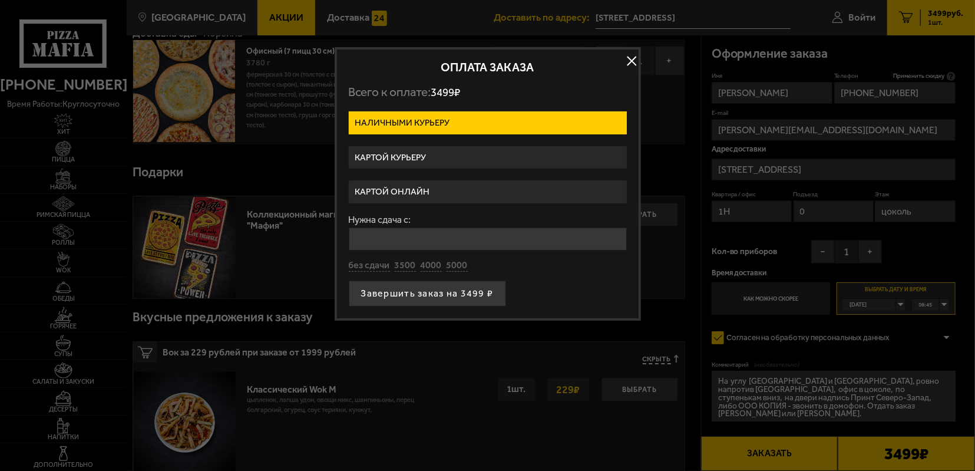
click at [449, 187] on label "Картой онлайн" at bounding box center [488, 191] width 278 height 23
click at [0, 0] on input "Картой онлайн" at bounding box center [0, 0] width 0 height 0
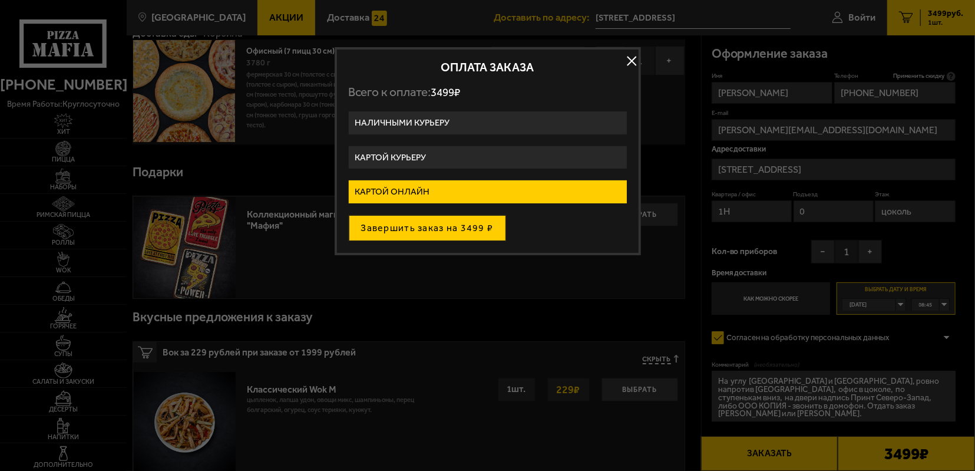
click at [478, 232] on button "Завершить заказ на 3499 ₽" at bounding box center [427, 228] width 157 height 26
